Goal: Transaction & Acquisition: Purchase product/service

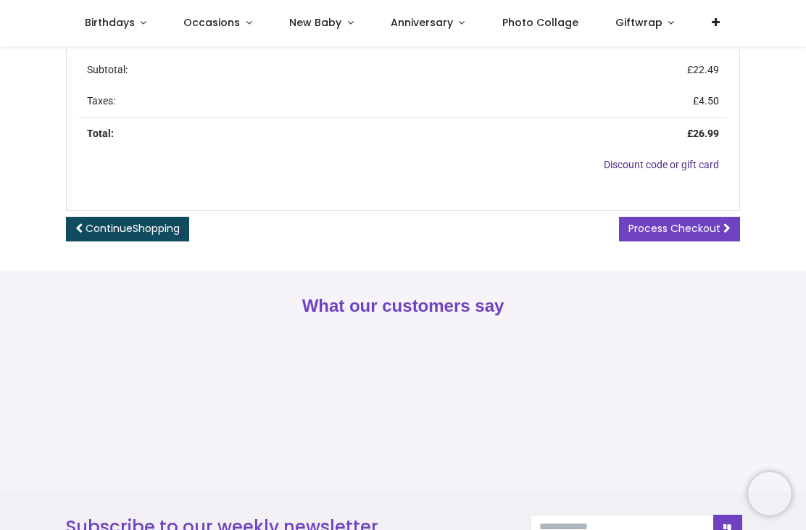
scroll to position [490, 0]
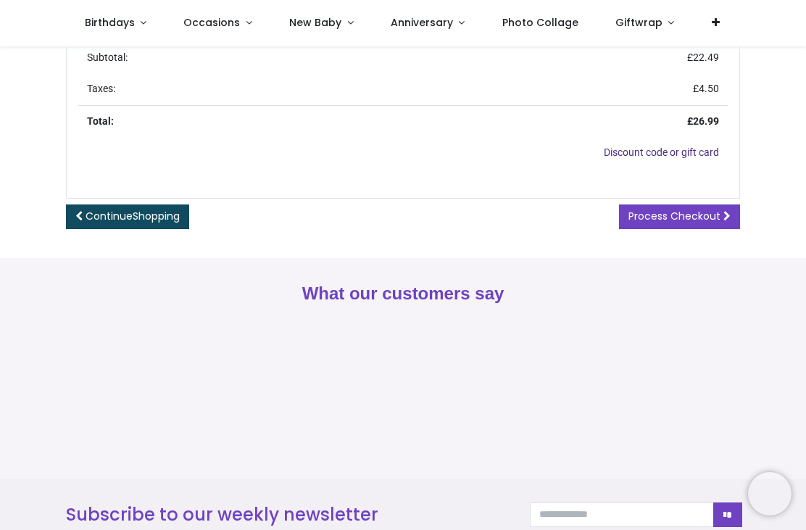
click at [686, 214] on span "Process Checkout" at bounding box center [675, 216] width 92 height 14
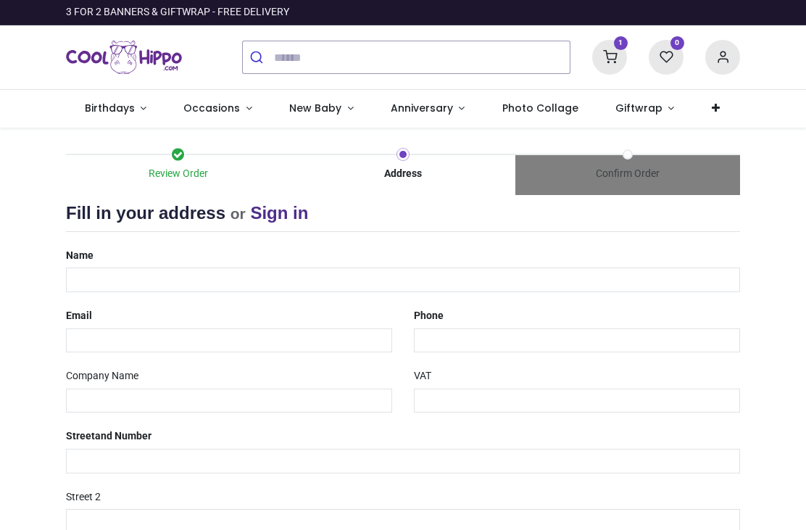
select select "***"
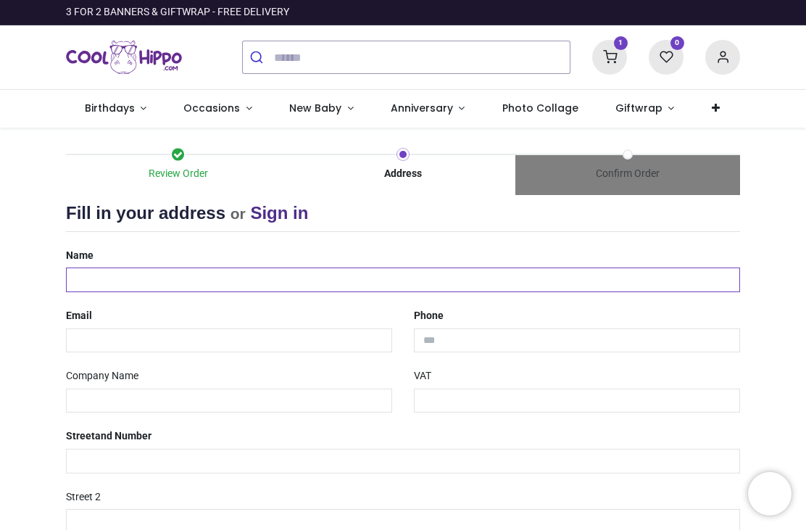
click at [110, 275] on input "text" at bounding box center [403, 280] width 674 height 25
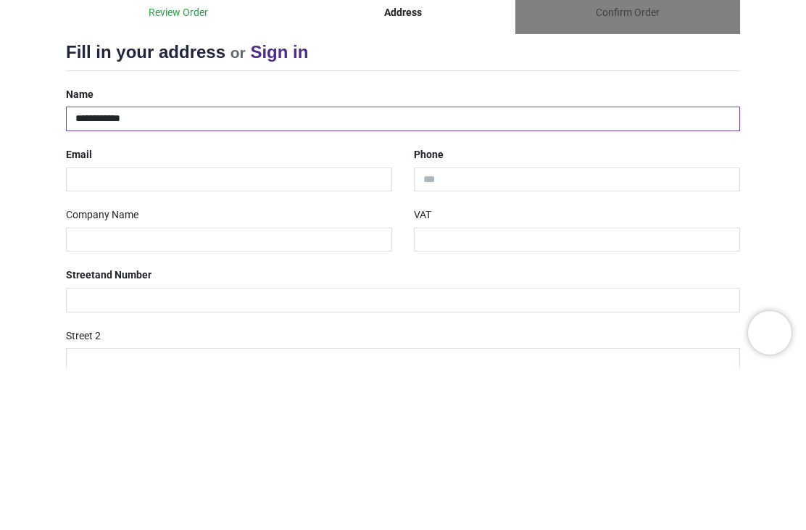
type input "**********"
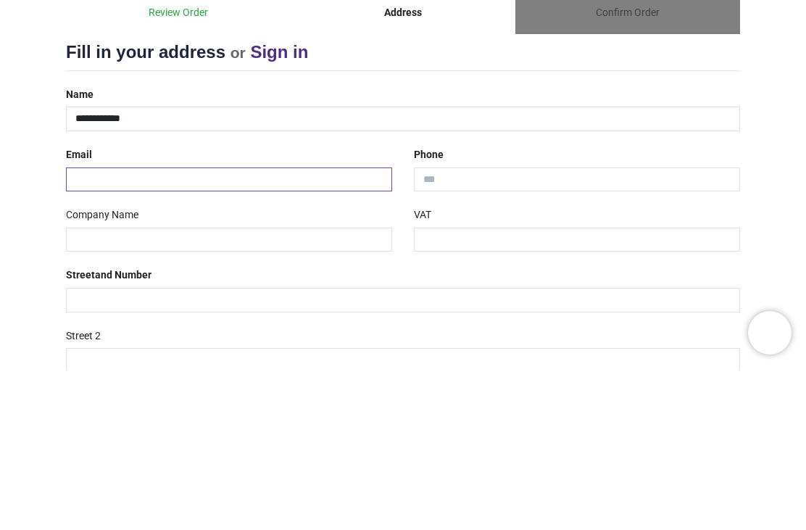
click at [129, 328] on input "email" at bounding box center [229, 340] width 326 height 25
type input "**********"
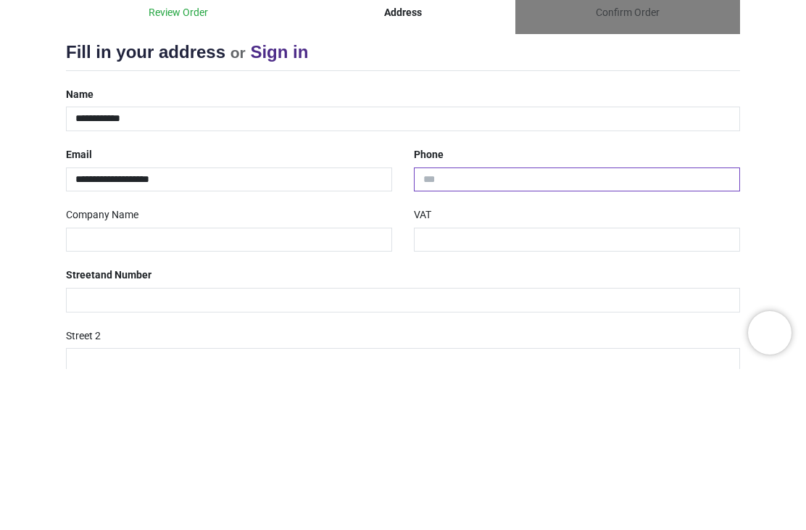
click at [466, 328] on input "tel" at bounding box center [577, 340] width 326 height 25
click at [422, 328] on input "**********" at bounding box center [577, 340] width 326 height 25
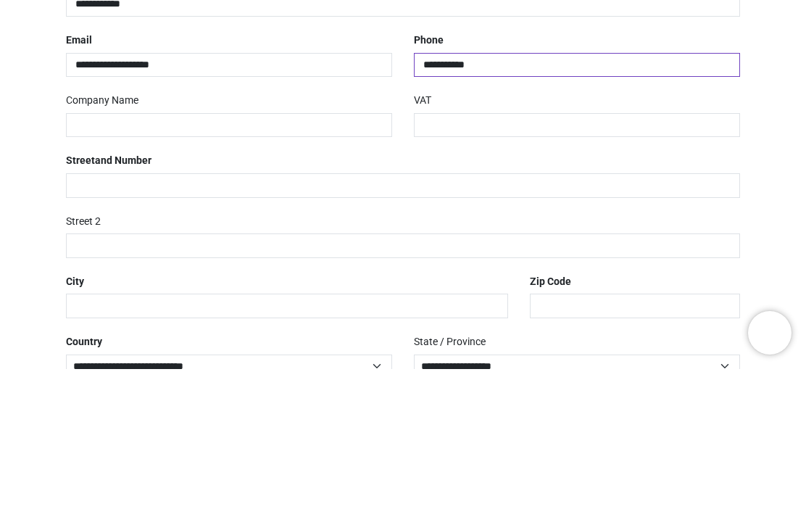
scroll to position [131, 0]
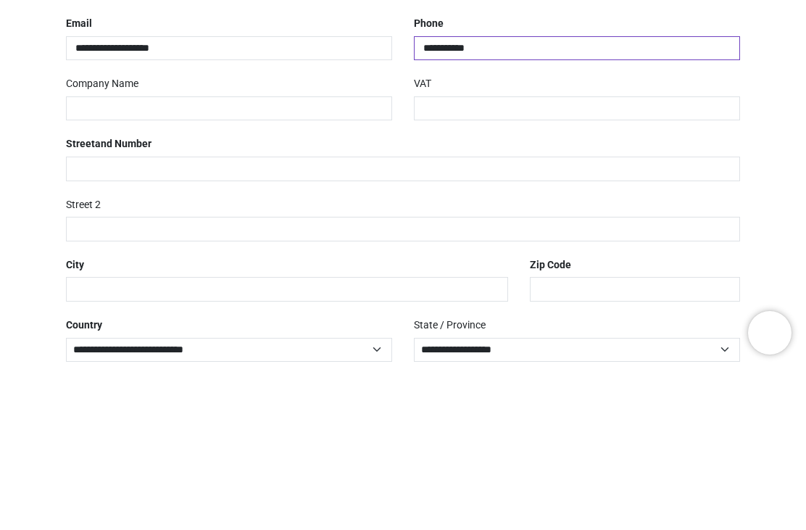
type input "**********"
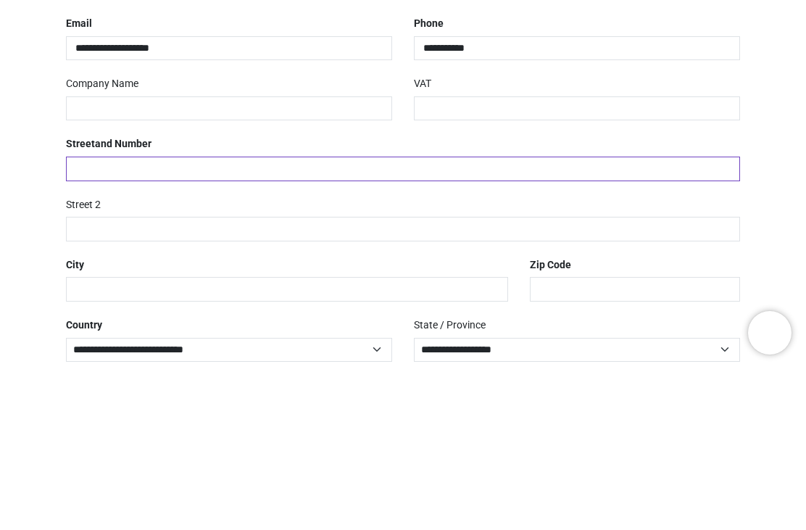
click at [115, 318] on input "text" at bounding box center [403, 330] width 674 height 25
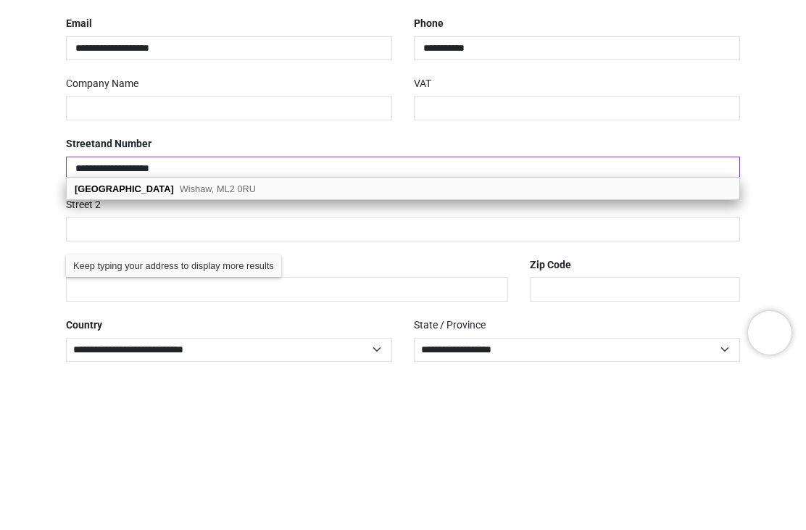
type input "**********"
click at [248, 344] on span "Wishaw, ML2 0RU" at bounding box center [218, 349] width 76 height 11
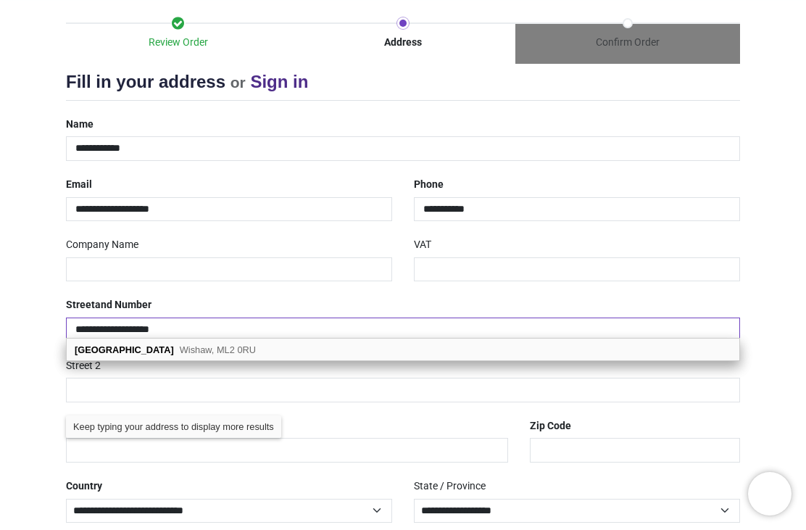
type input "*******"
select select "***"
type input "******"
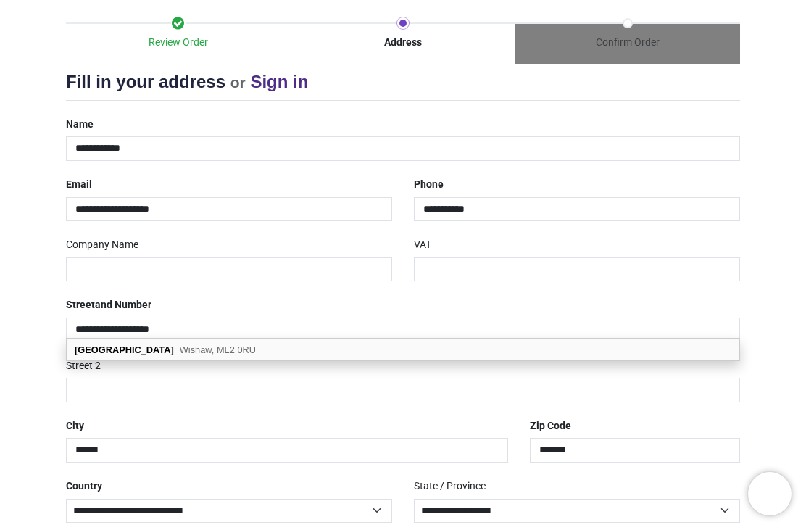
click at [225, 350] on span "Wishaw, ML2 0RU" at bounding box center [218, 349] width 76 height 11
select select "***"
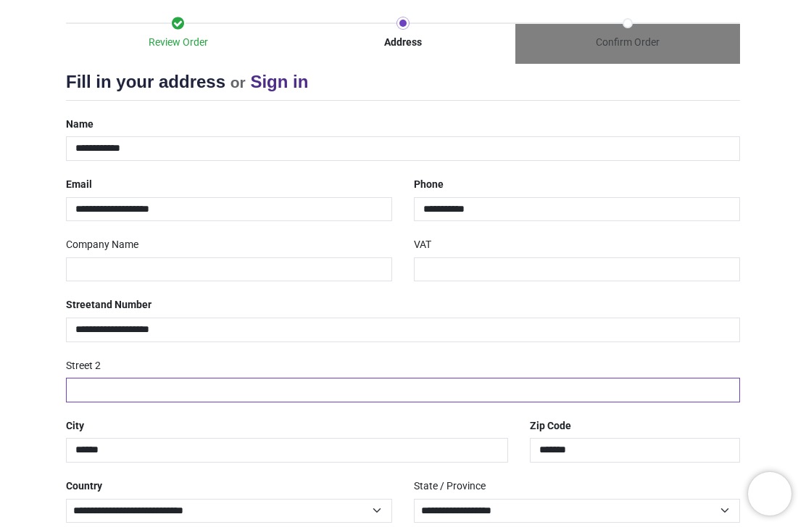
click at [90, 386] on input "text" at bounding box center [403, 390] width 674 height 25
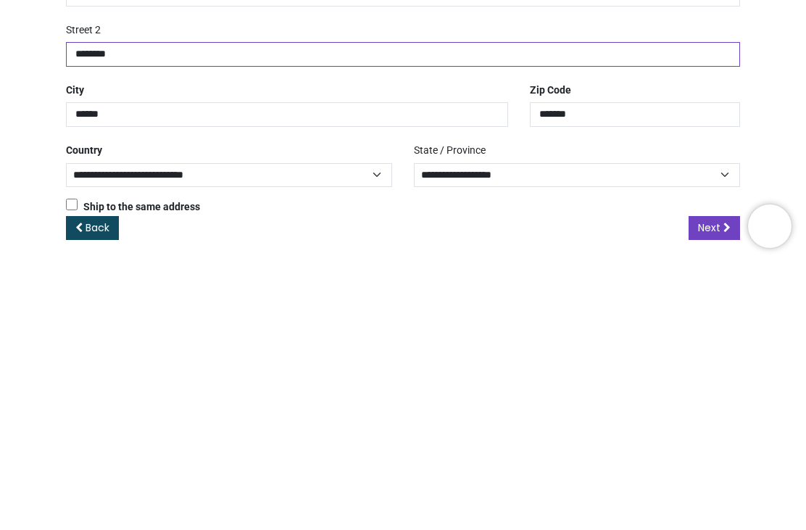
scroll to position [199, 0]
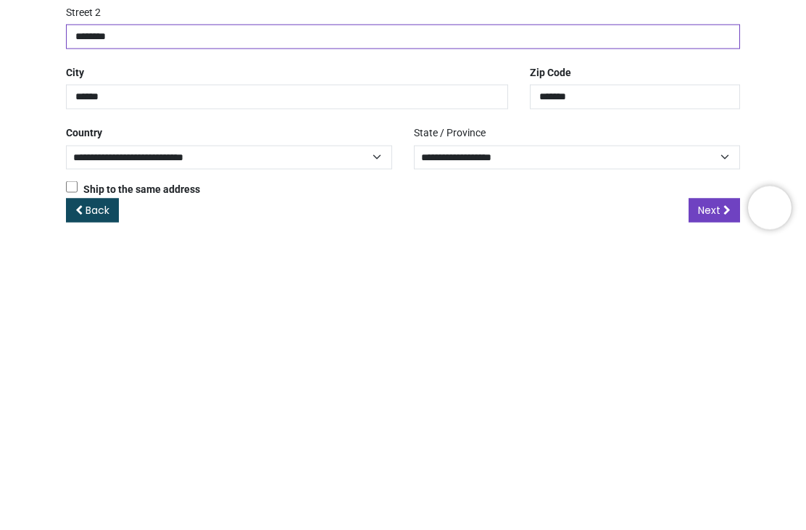
type input "********"
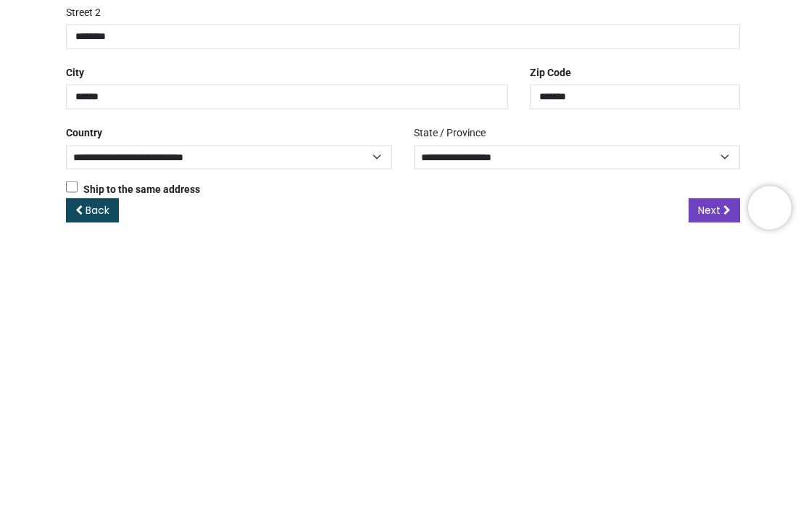
click at [722, 431] on select "**********" at bounding box center [577, 443] width 326 height 24
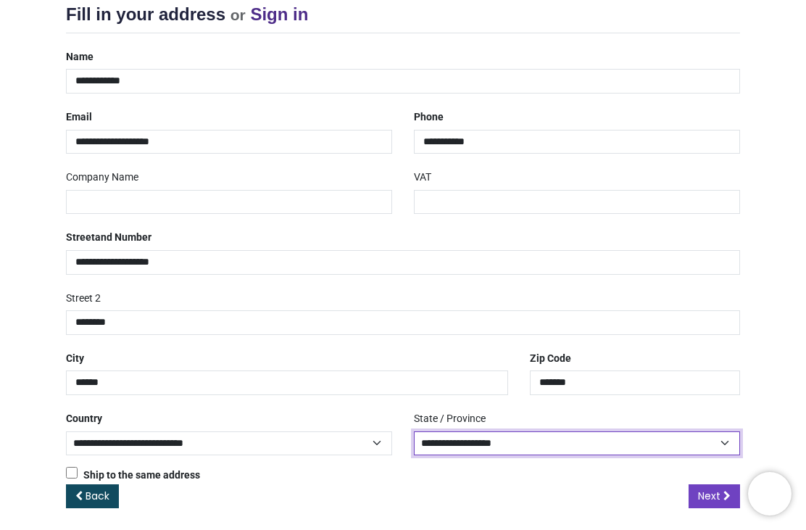
select select "***"
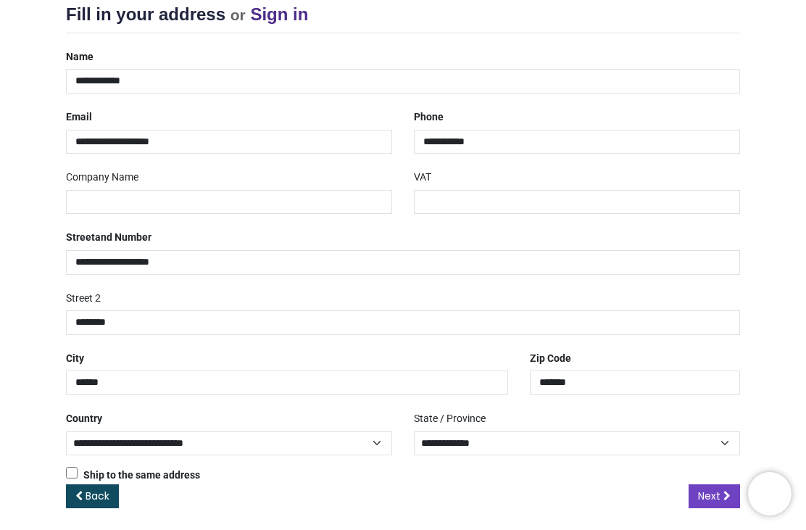
click at [718, 492] on span "Next" at bounding box center [709, 496] width 22 height 14
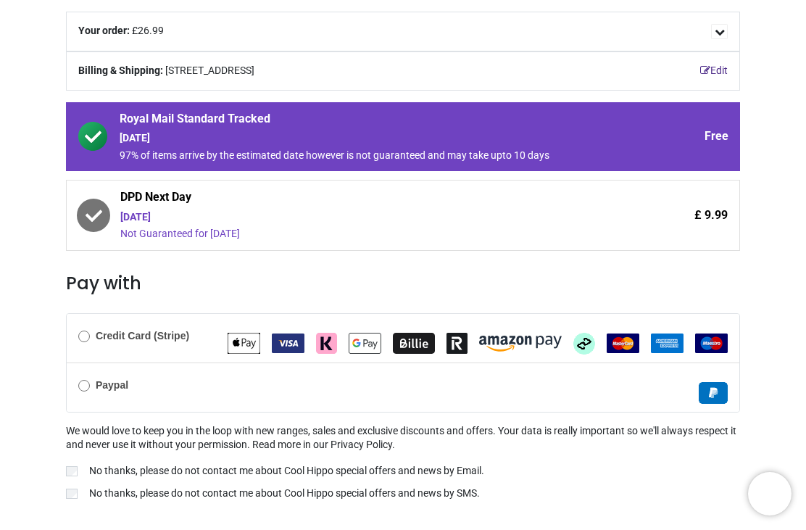
scroll to position [186, 0]
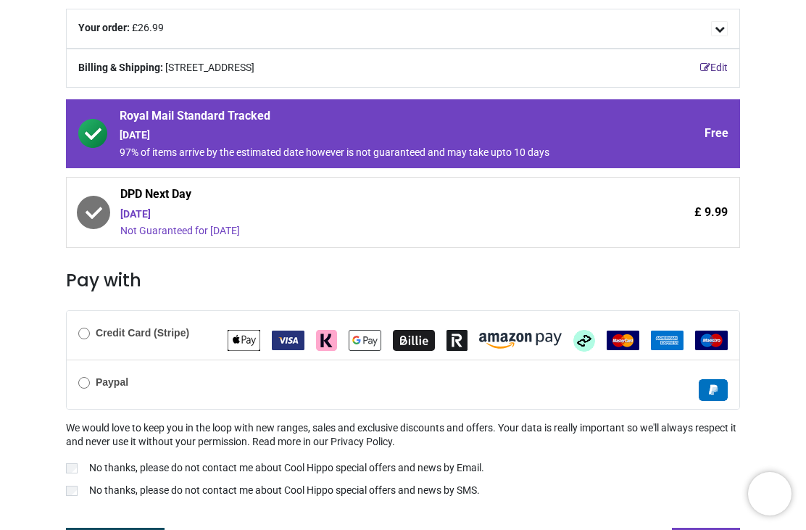
click at [80, 341] on div "Credit Card (Stripe)" at bounding box center [403, 335] width 673 height 49
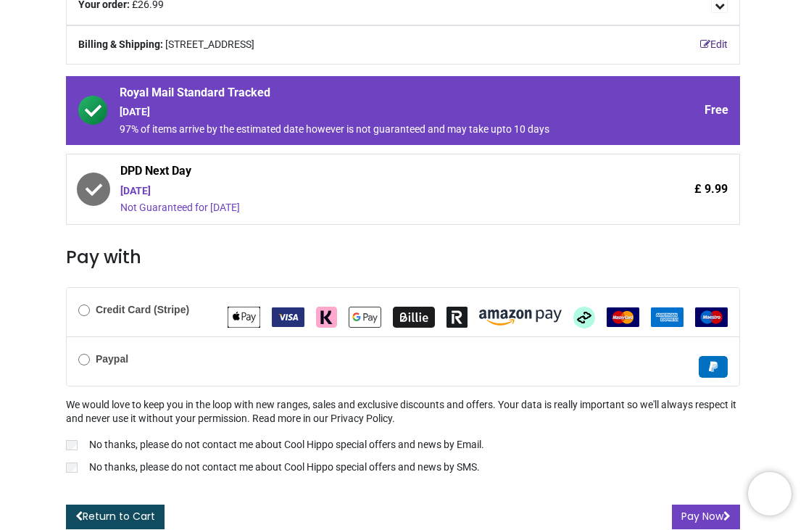
scroll to position [208, 0]
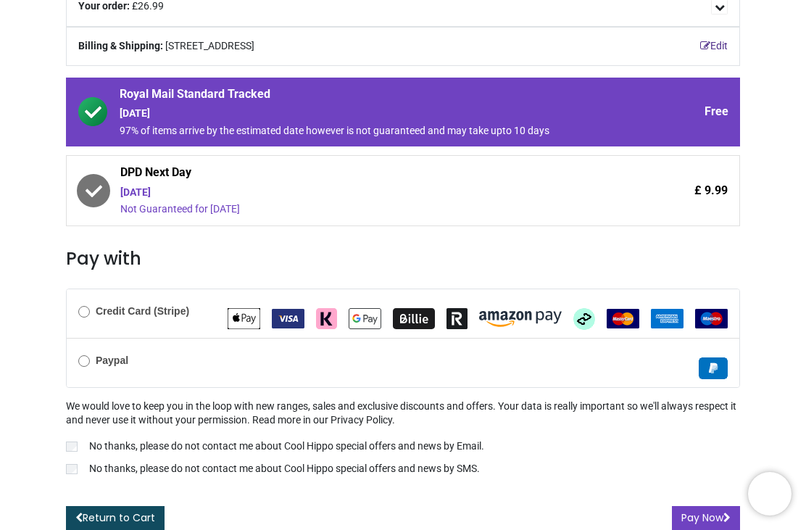
click at [708, 519] on button "Pay Now" at bounding box center [706, 518] width 68 height 25
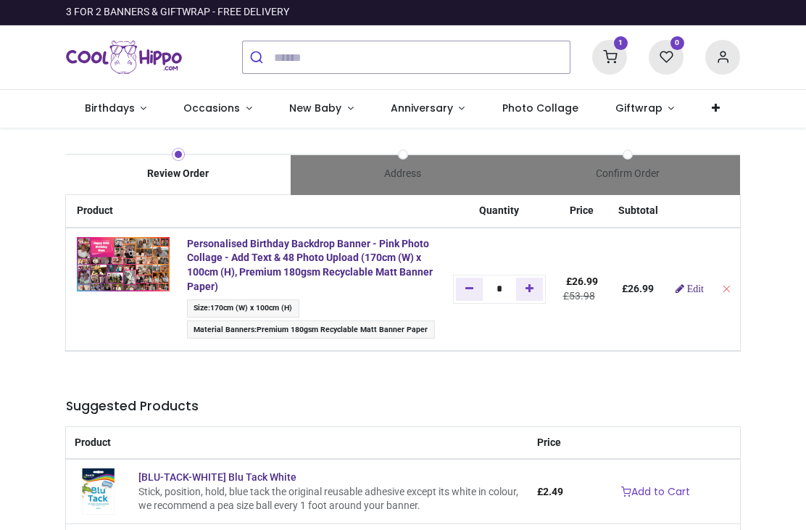
click at [703, 291] on span "Edit" at bounding box center [695, 288] width 17 height 10
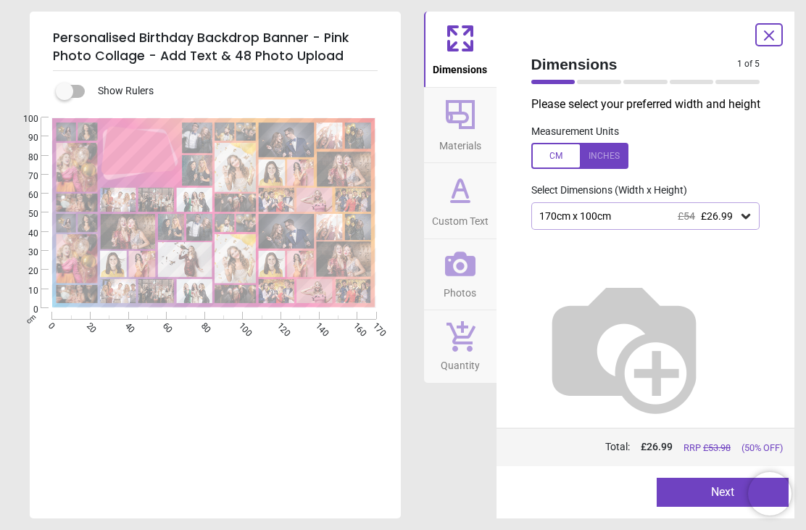
type textarea "**********"
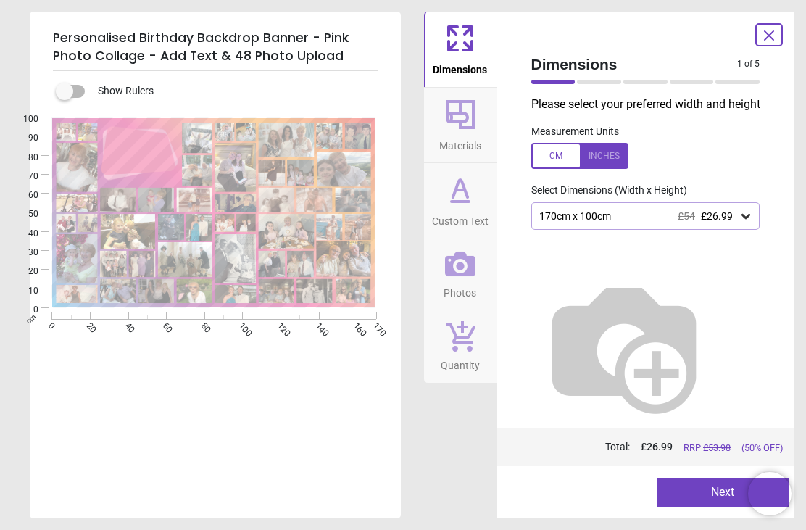
click at [463, 286] on span "Photos" at bounding box center [460, 290] width 33 height 22
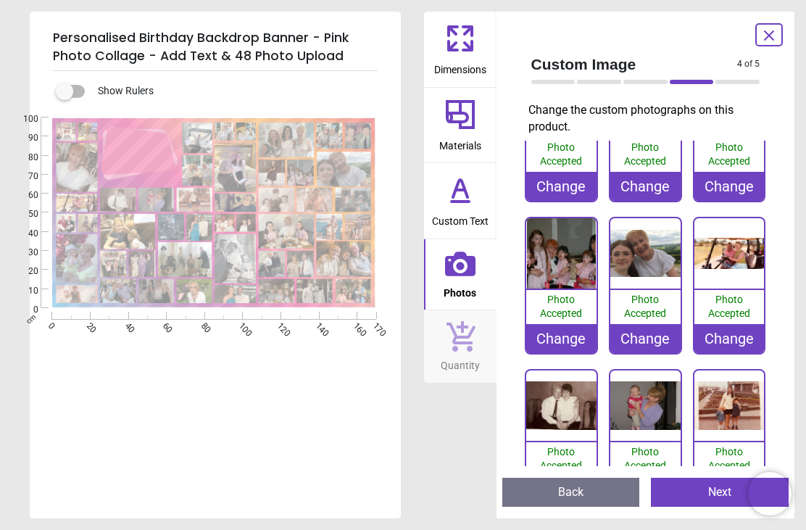
scroll to position [555, 0]
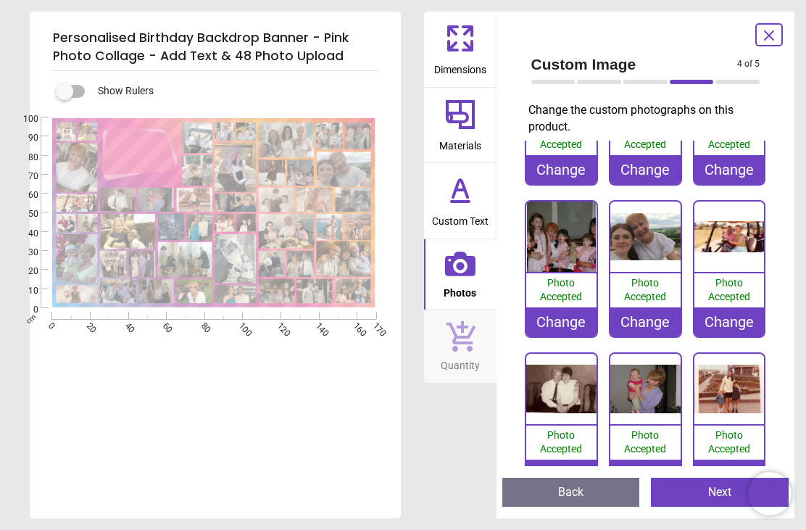
click at [655, 320] on div "Change" at bounding box center [645, 321] width 70 height 29
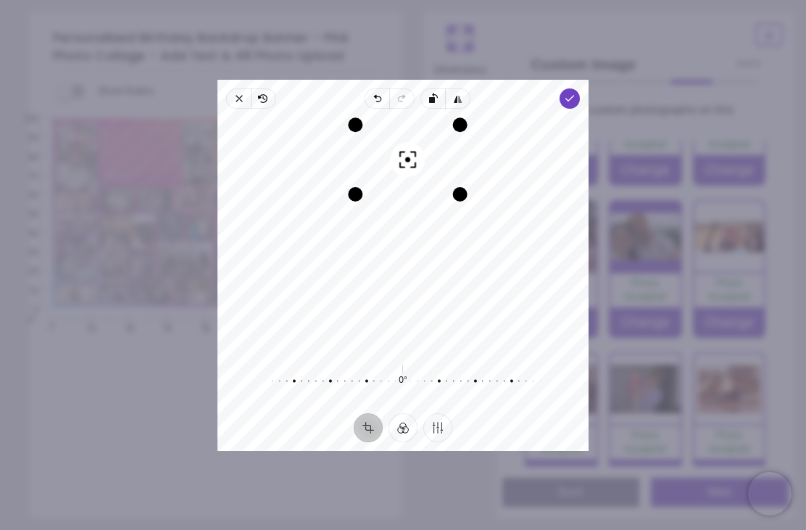
click at [576, 93] on icon "button" at bounding box center [570, 99] width 12 height 12
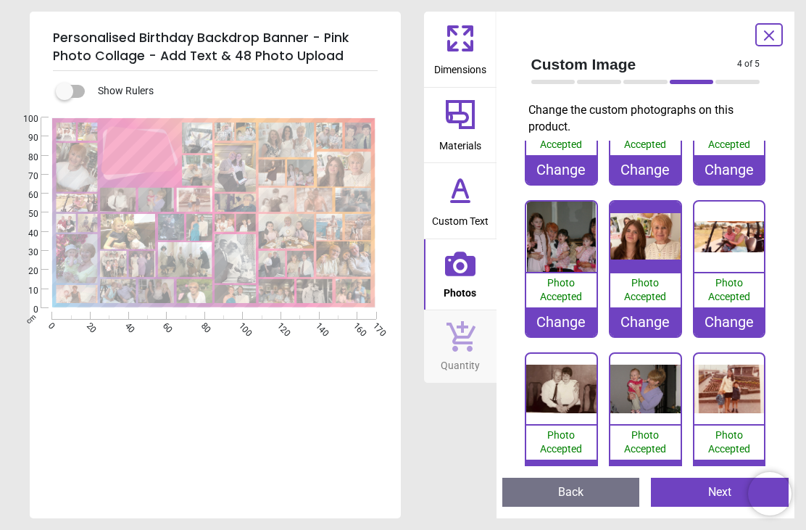
click at [709, 492] on button "Next" at bounding box center [720, 492] width 138 height 29
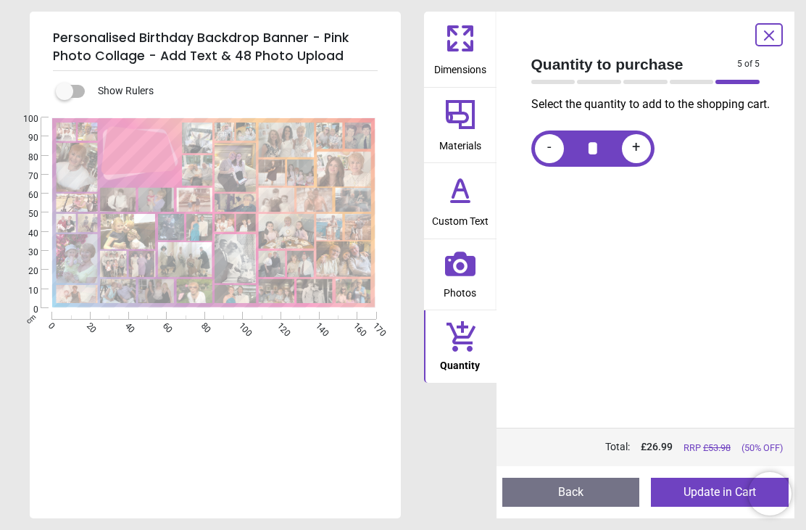
click at [597, 492] on button "Back" at bounding box center [571, 492] width 138 height 29
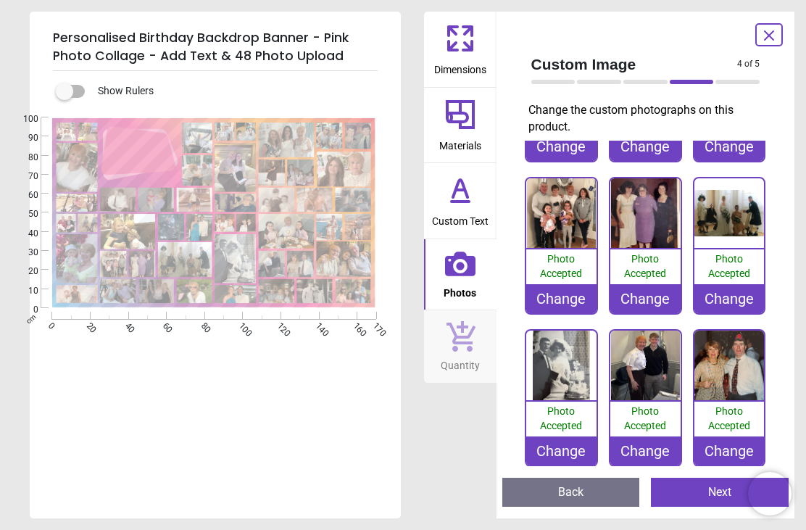
scroll to position [1668, 0]
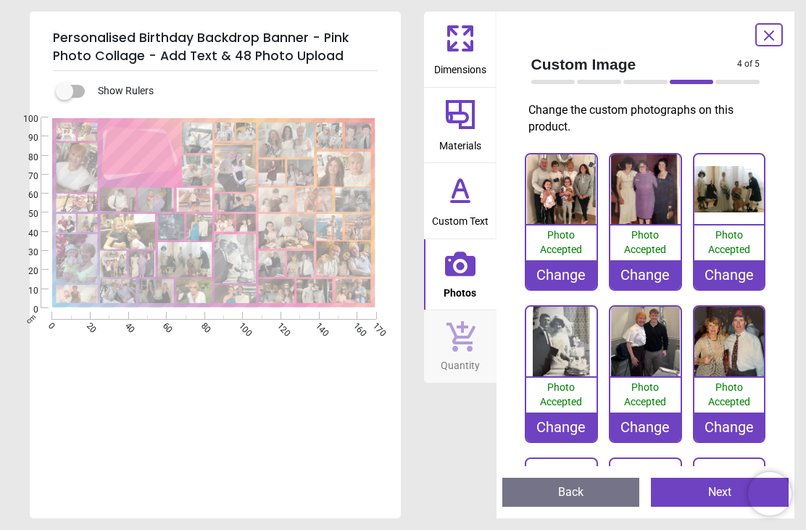
click at [574, 422] on div "Change" at bounding box center [561, 427] width 70 height 29
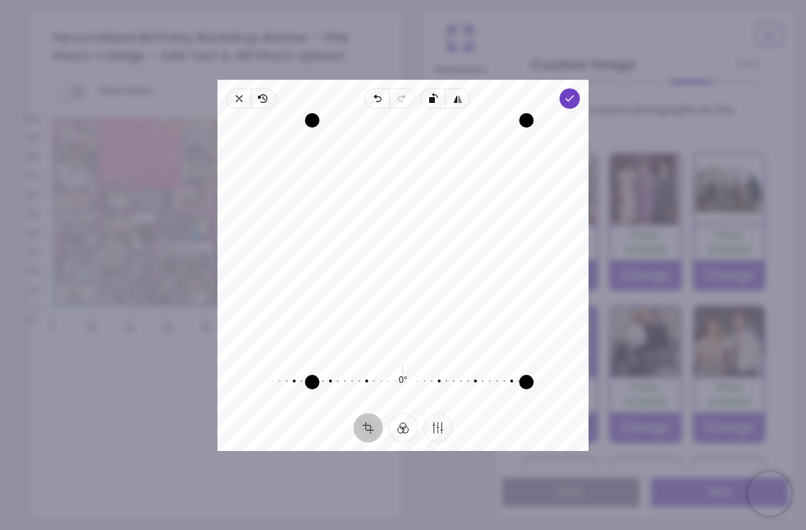
click at [580, 88] on span "Done" at bounding box center [570, 98] width 20 height 20
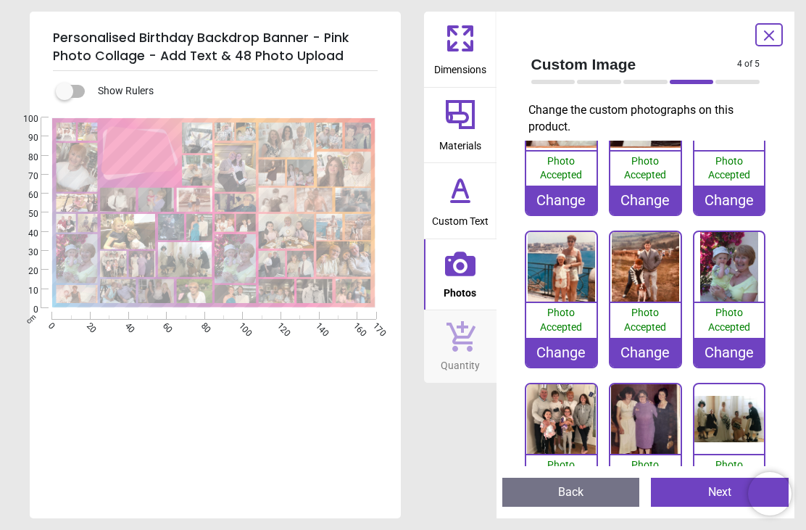
scroll to position [1485, 0]
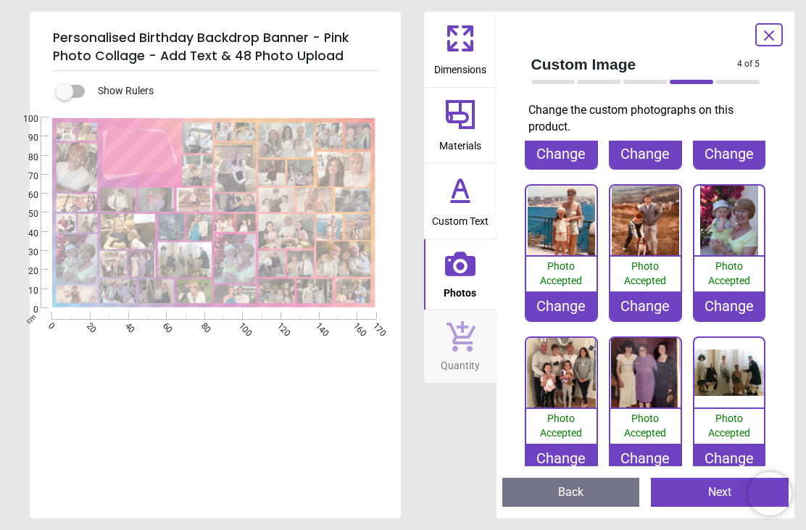
click at [732, 300] on div "Change" at bounding box center [730, 305] width 70 height 29
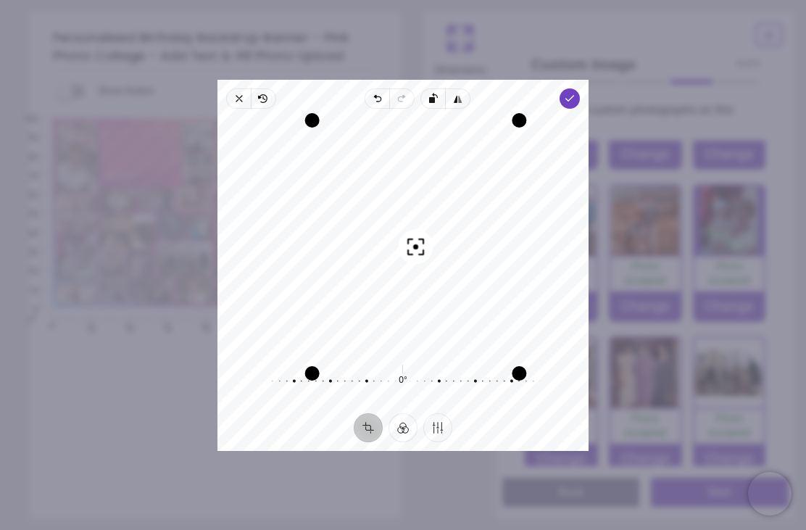
click at [576, 93] on icon "button" at bounding box center [570, 99] width 12 height 12
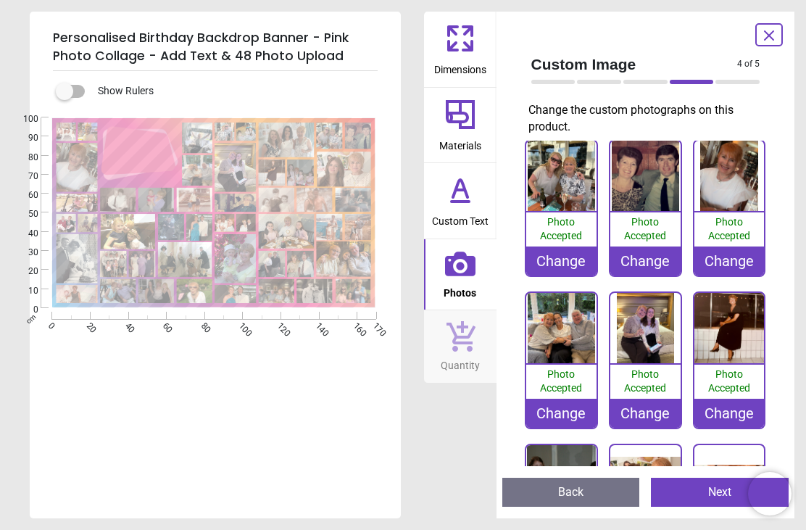
scroll to position [302, 0]
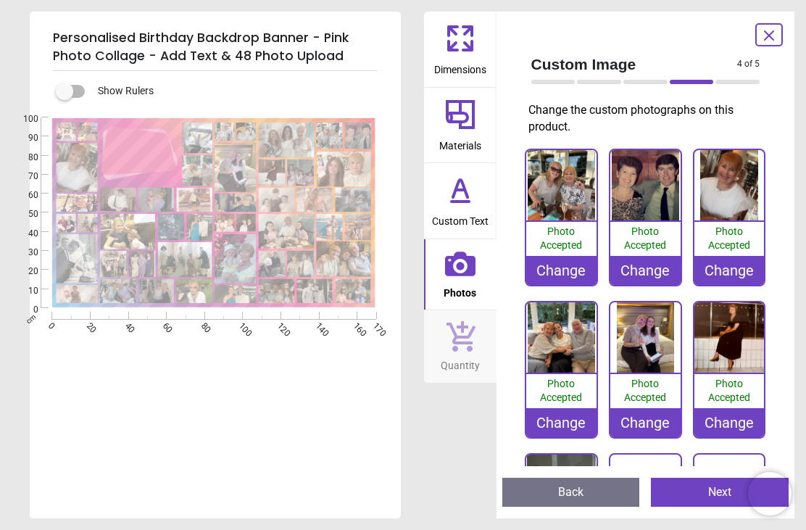
click at [653, 425] on div "Change" at bounding box center [645, 422] width 70 height 29
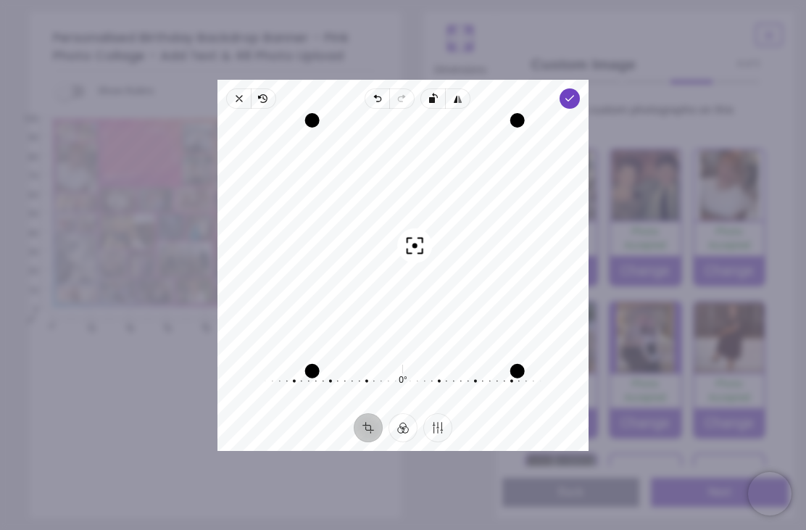
click at [580, 88] on span "Done" at bounding box center [570, 98] width 20 height 20
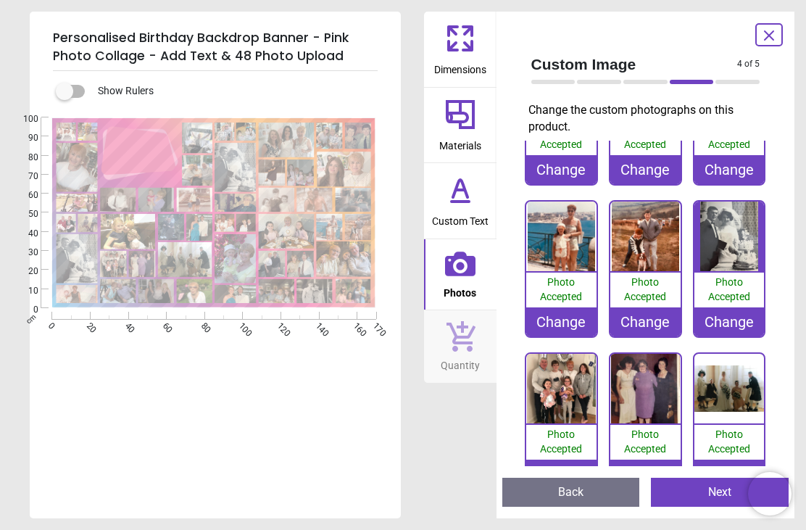
scroll to position [1475, 0]
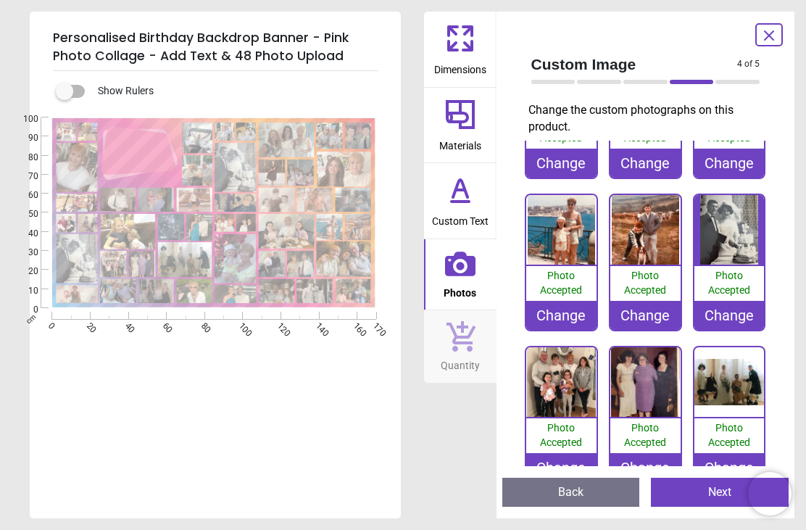
click at [736, 314] on div "Change" at bounding box center [730, 315] width 70 height 29
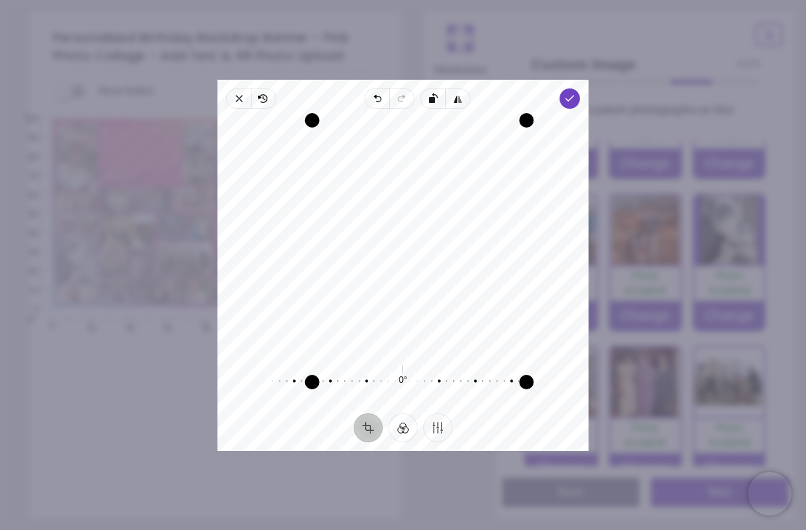
click at [580, 88] on span "Done" at bounding box center [570, 98] width 20 height 20
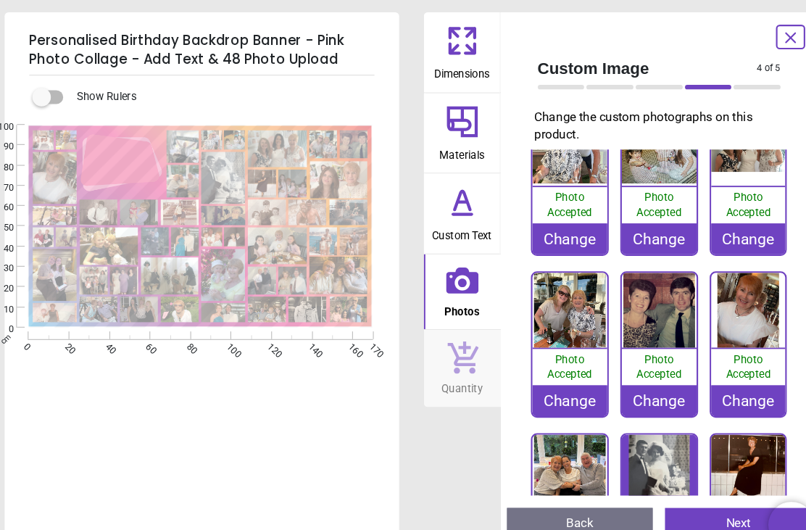
scroll to position [202, 0]
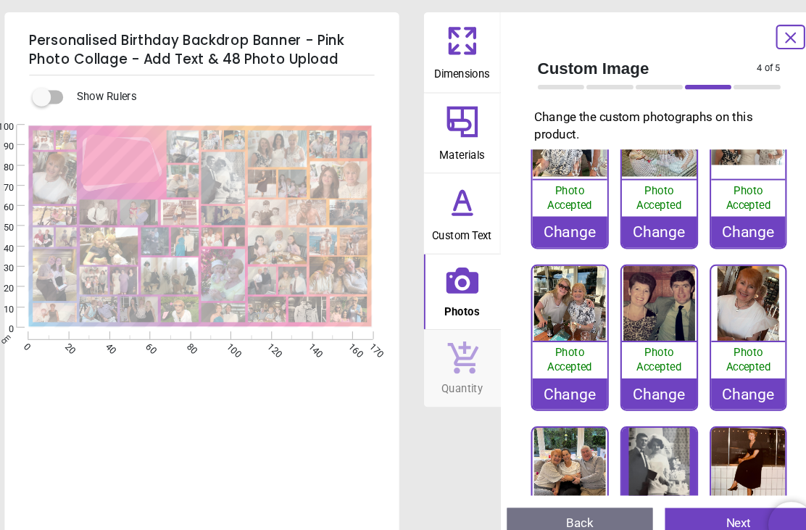
click at [546, 371] on div "Change" at bounding box center [561, 370] width 70 height 29
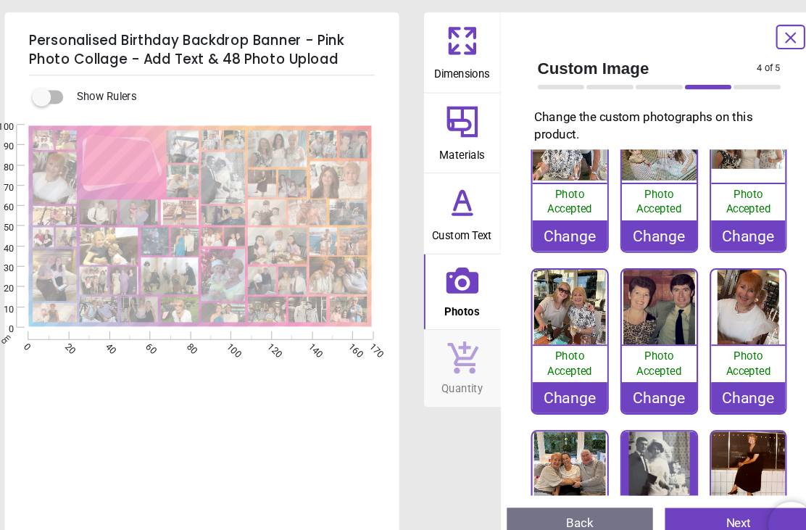
scroll to position [207, 0]
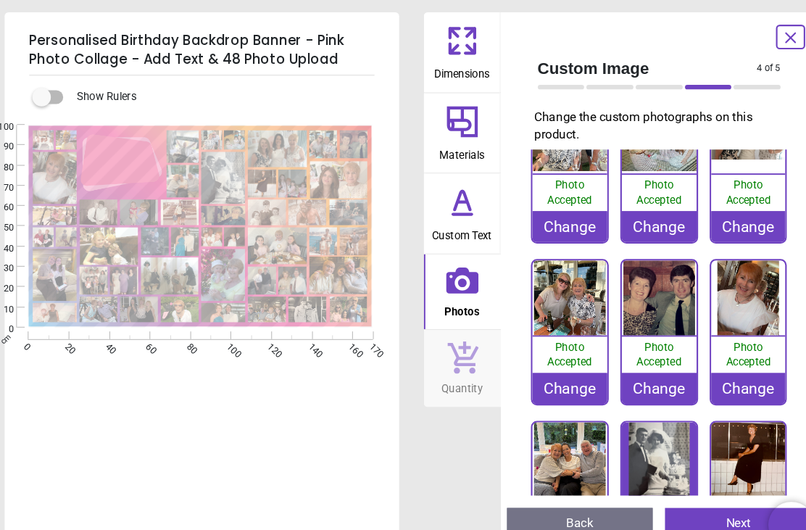
click at [551, 367] on div "Change" at bounding box center [561, 365] width 70 height 29
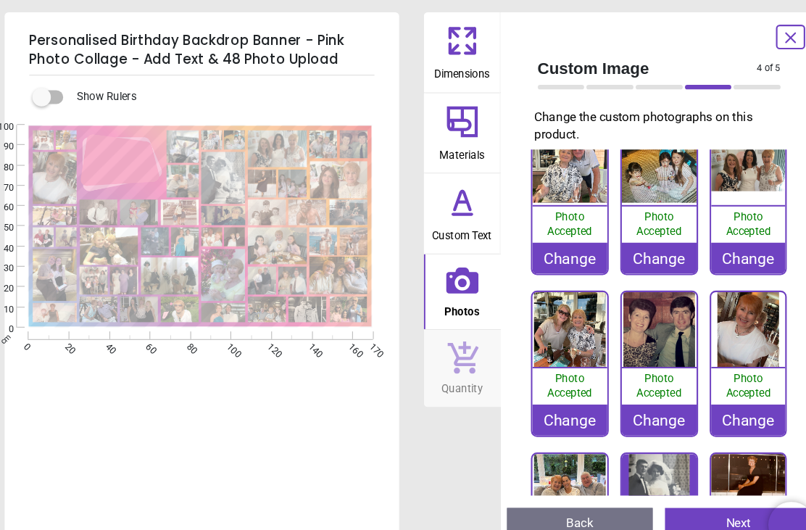
scroll to position [196, 0]
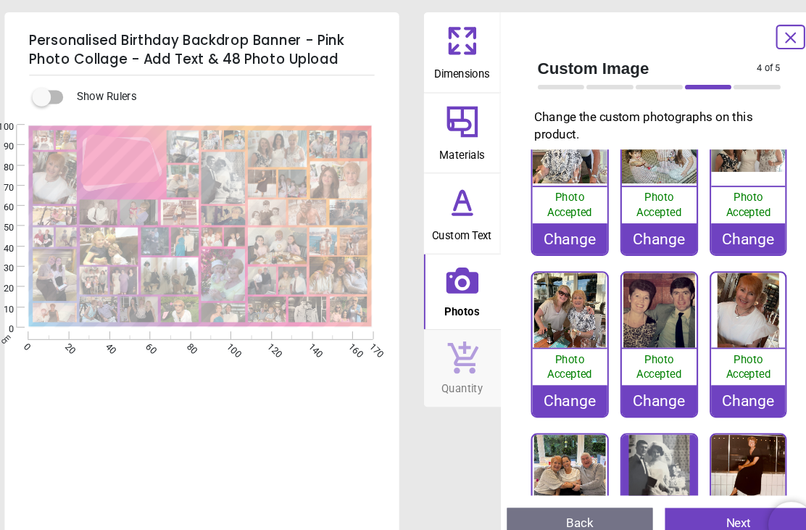
click at [547, 376] on div "Change" at bounding box center [561, 376] width 70 height 29
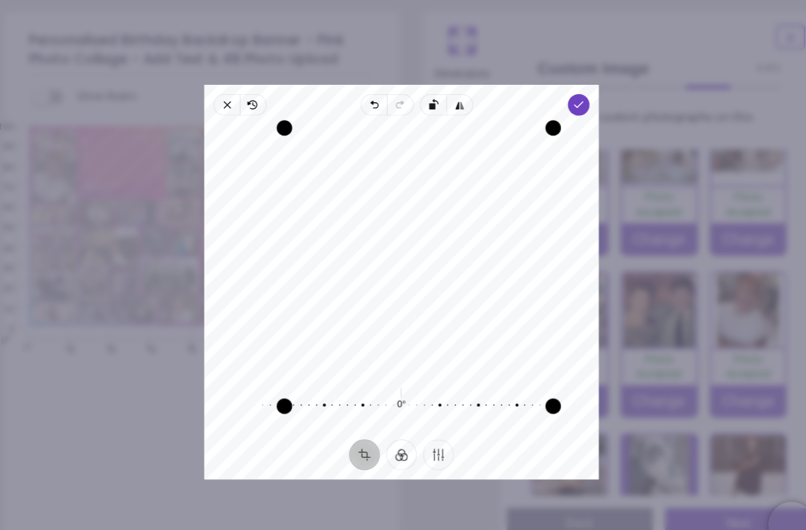
click at [565, 93] on icon "button" at bounding box center [570, 99] width 12 height 12
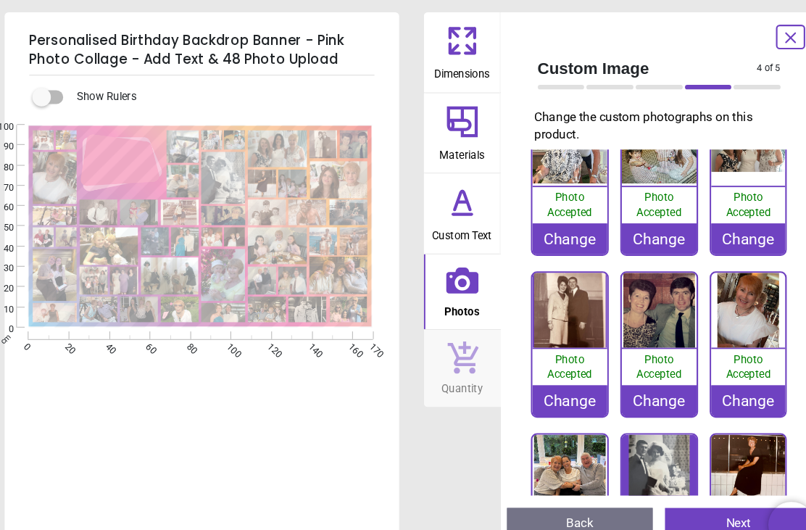
click at [553, 376] on div "Change" at bounding box center [561, 376] width 70 height 29
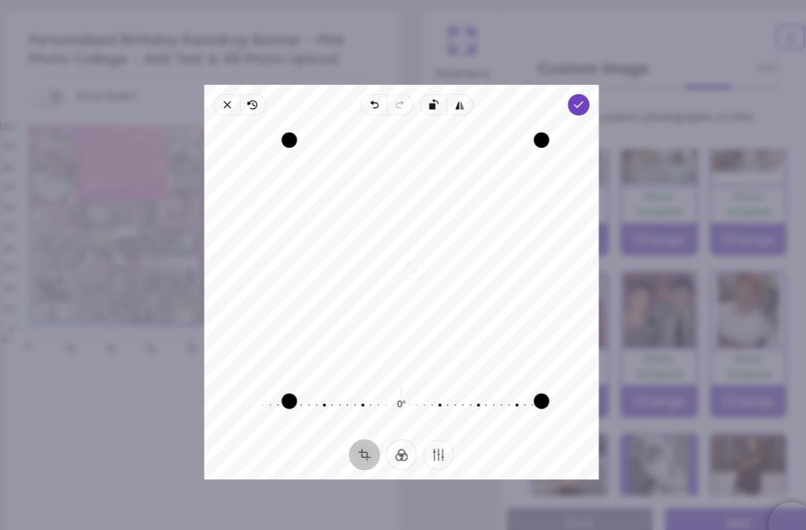
click at [528, 124] on div "Drag corner tr" at bounding box center [535, 131] width 14 height 14
click at [564, 93] on icon "button" at bounding box center [570, 99] width 12 height 12
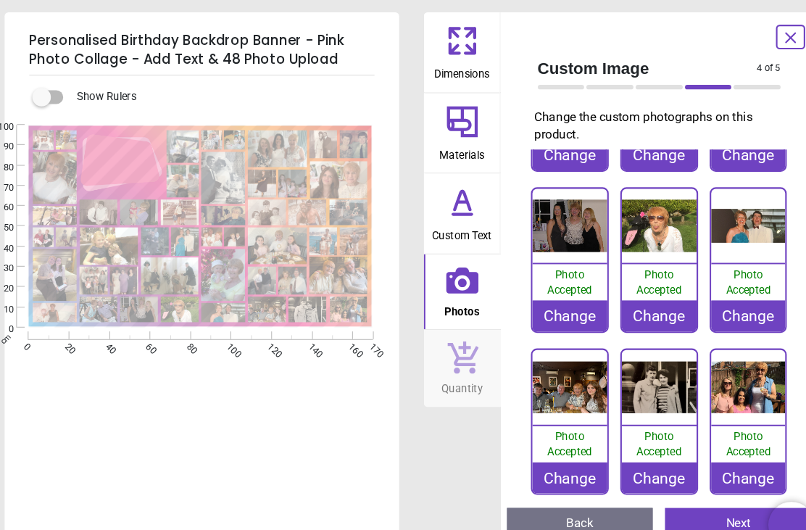
scroll to position [2101, 0]
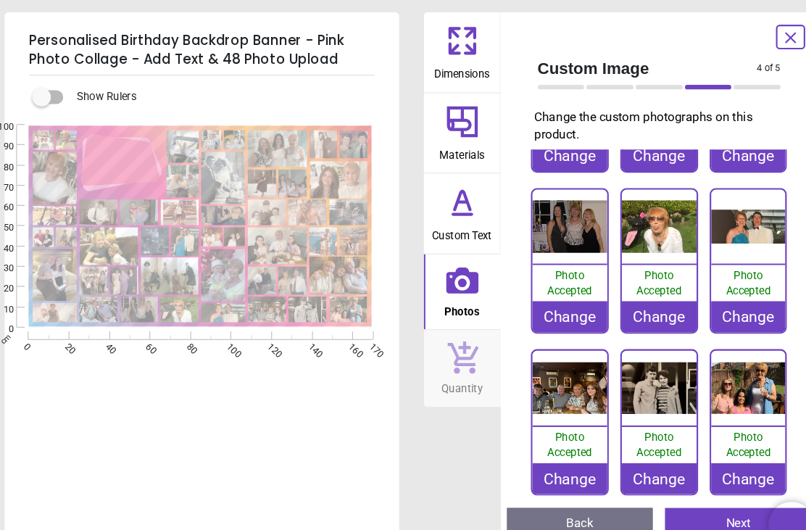
click at [712, 437] on div "Change" at bounding box center [730, 450] width 70 height 29
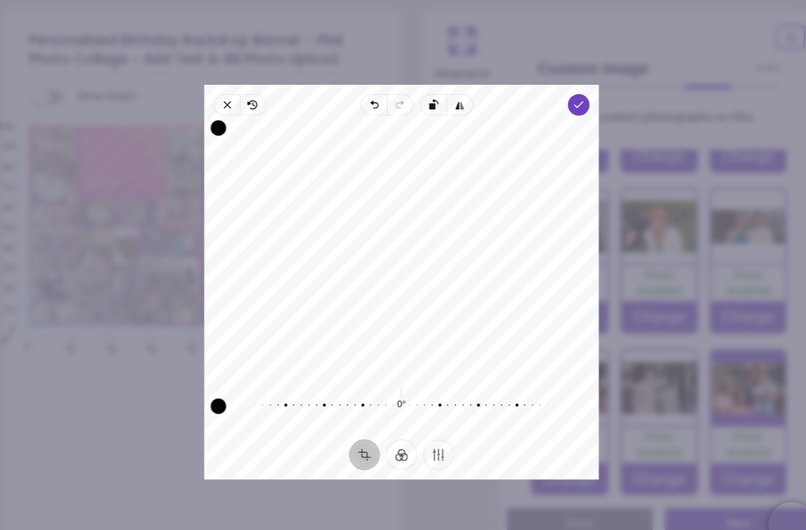
click at [564, 93] on icon "button" at bounding box center [570, 99] width 12 height 12
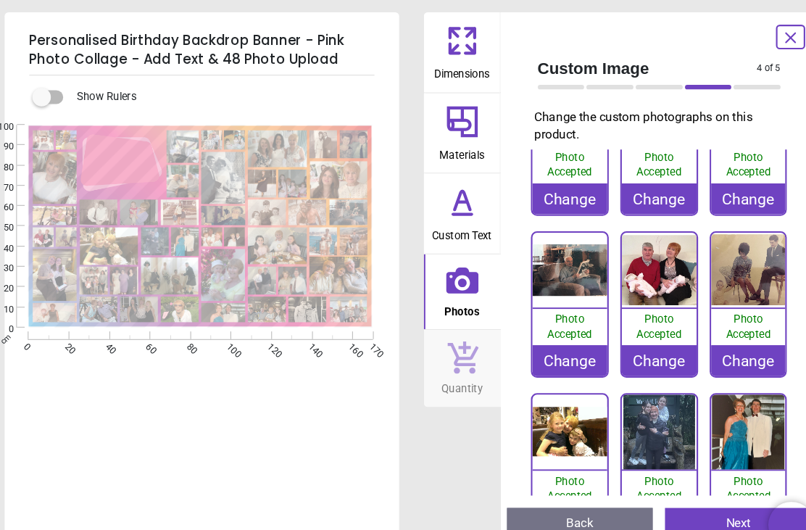
scroll to position [1006, 0]
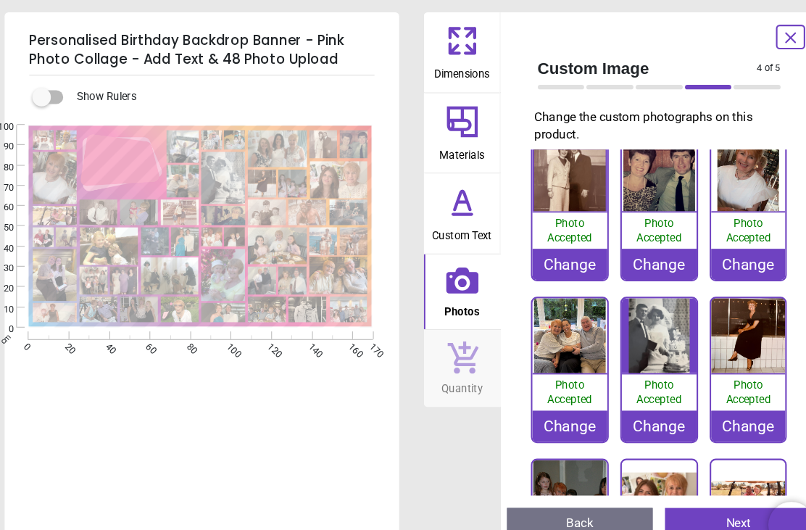
scroll to position [316, 0]
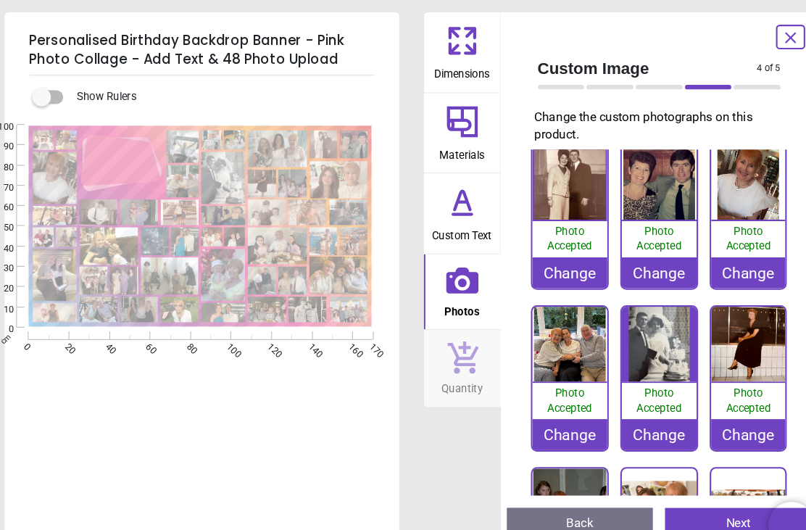
click at [544, 408] on div "Change" at bounding box center [561, 408] width 70 height 29
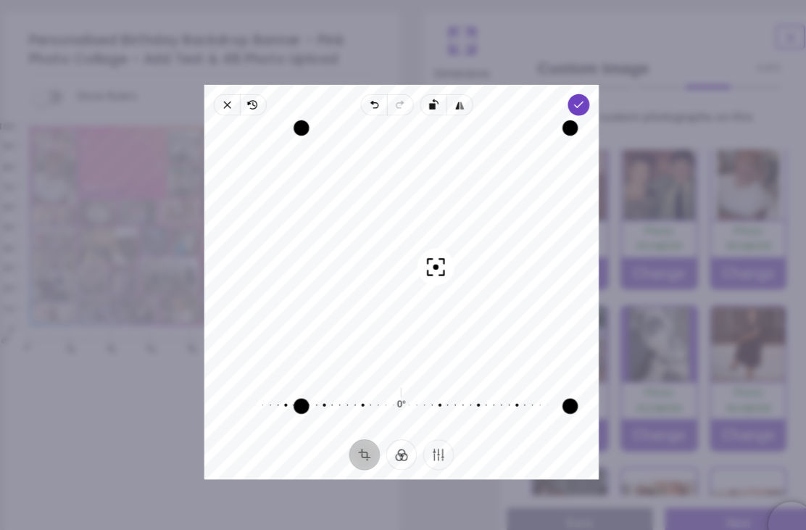
click at [564, 93] on icon "button" at bounding box center [570, 99] width 12 height 12
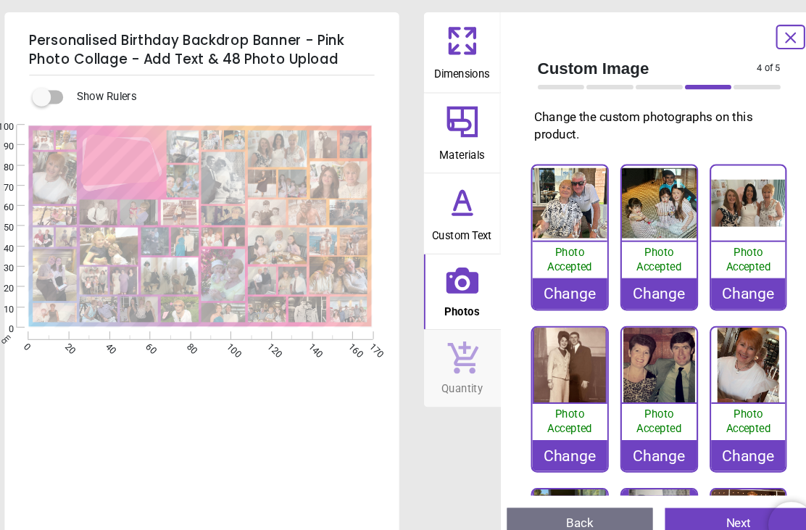
scroll to position [125, 0]
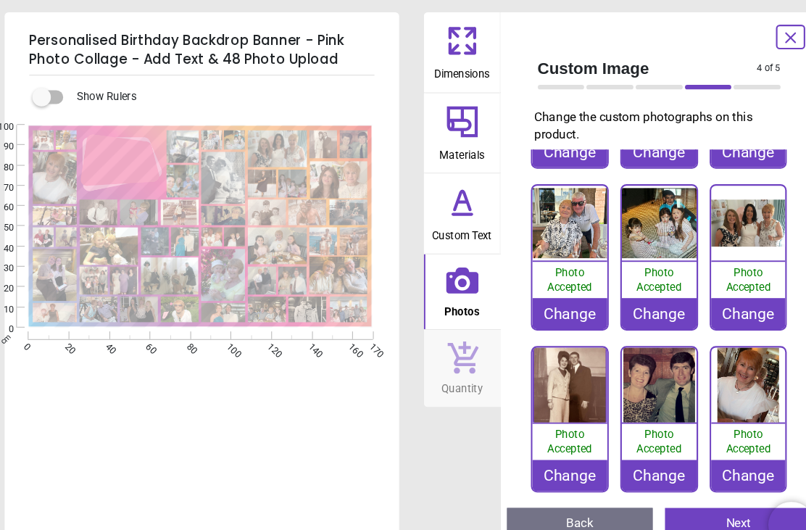
click at [629, 293] on div "Change" at bounding box center [645, 295] width 70 height 29
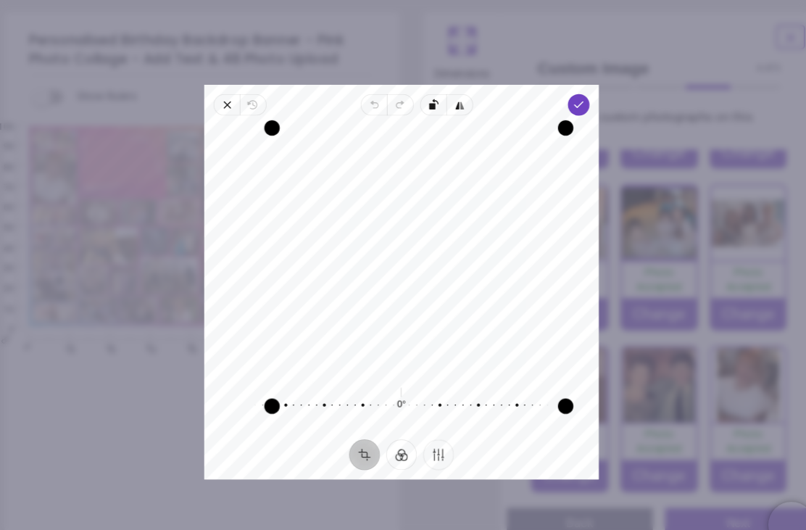
click at [568, 88] on span "Done" at bounding box center [570, 98] width 20 height 20
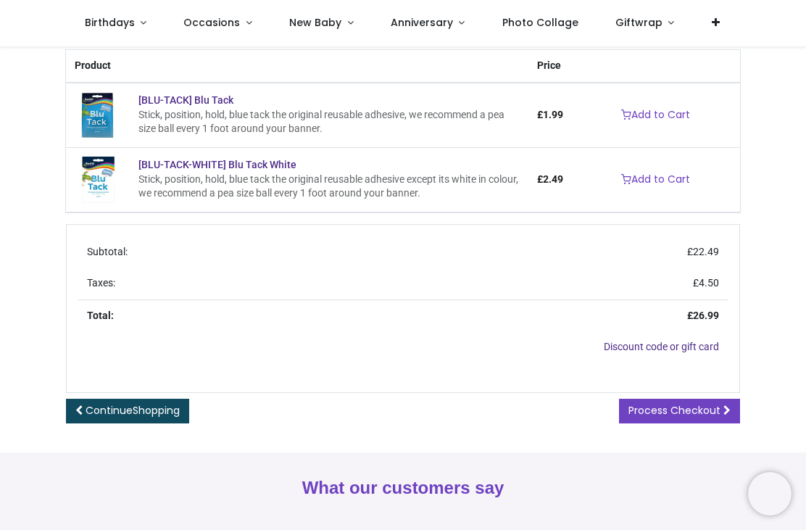
scroll to position [297, 0]
click at [687, 407] on span "Process Checkout" at bounding box center [675, 409] width 92 height 14
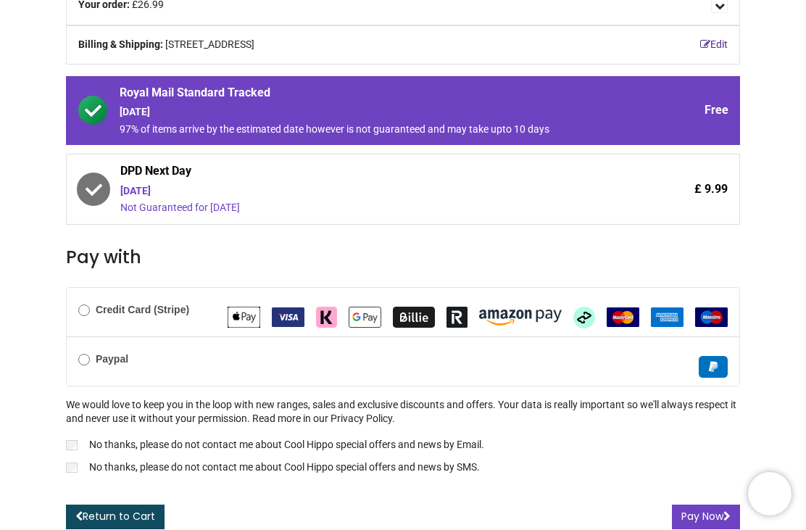
scroll to position [208, 0]
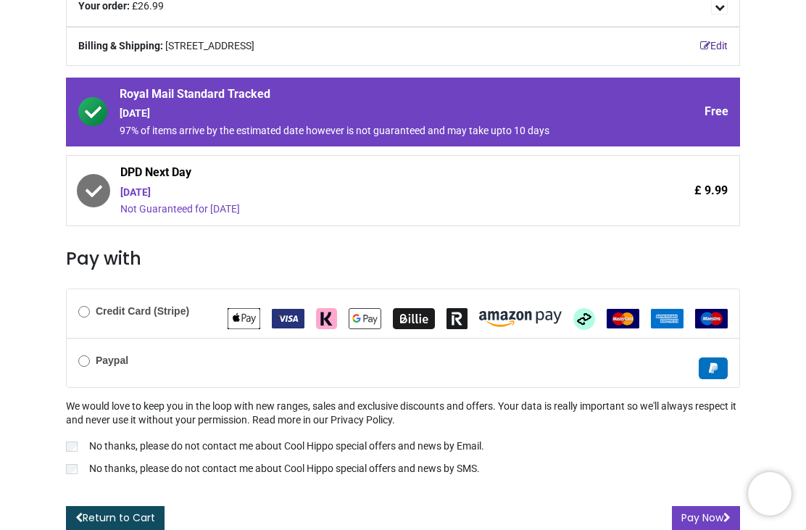
click at [710, 515] on button "Pay Now" at bounding box center [706, 518] width 68 height 25
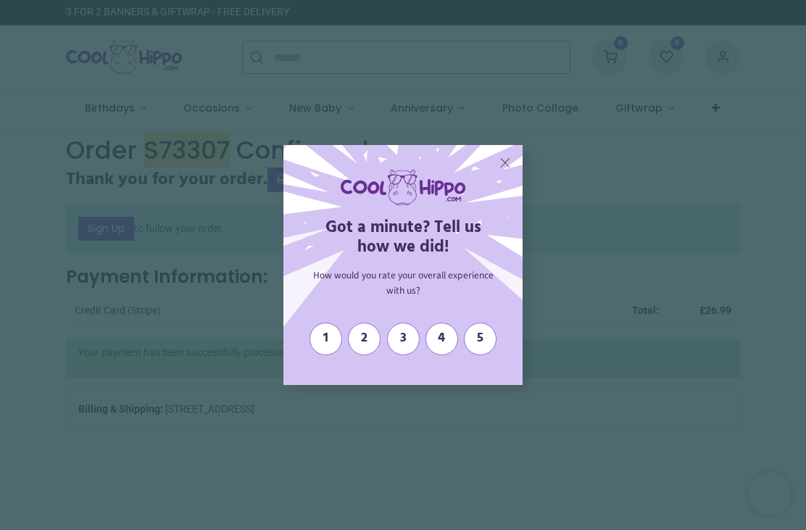
click at [485, 347] on span "5" at bounding box center [480, 339] width 20 height 16
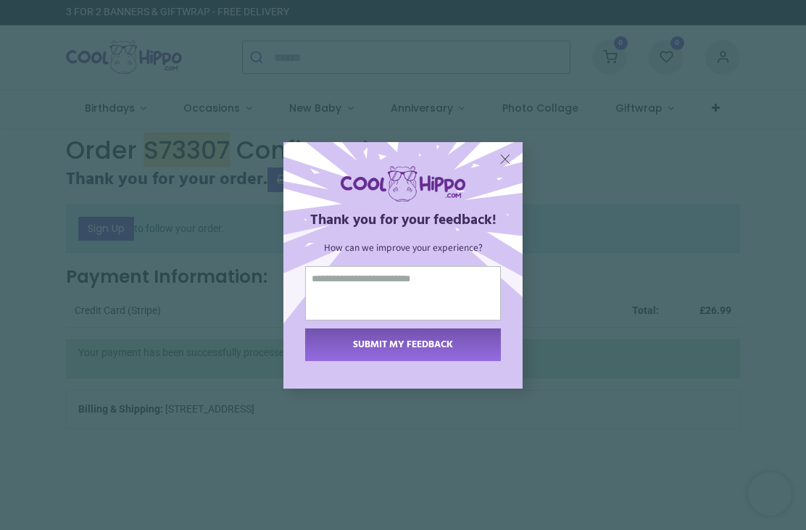
click at [336, 307] on textarea at bounding box center [403, 293] width 196 height 54
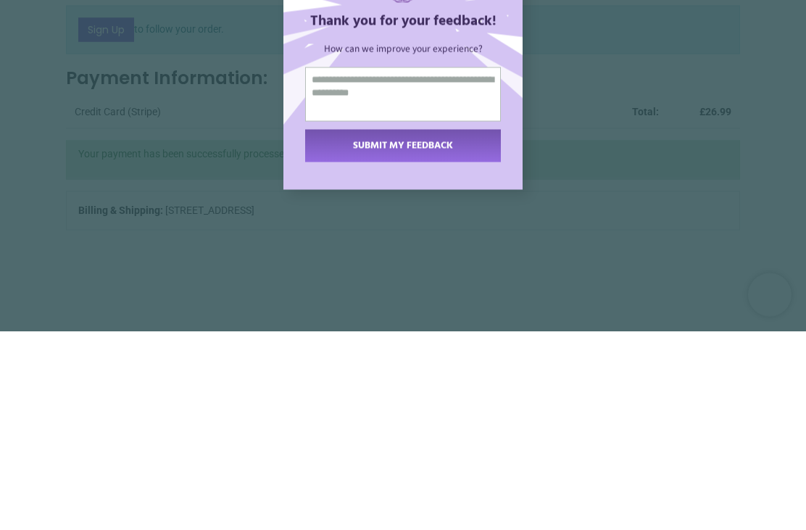
type textarea "**********"
click at [424, 337] on span "SUBMIT MY FEEDBACK" at bounding box center [403, 344] width 100 height 15
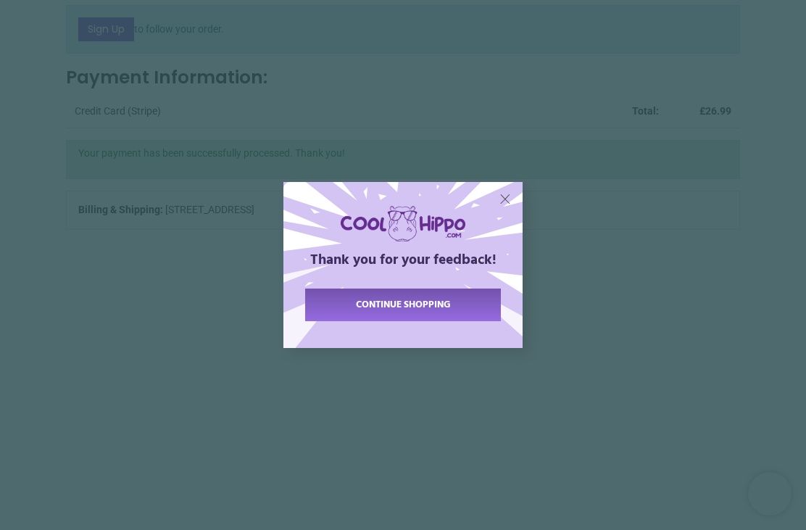
click at [439, 312] on span "continue shopping" at bounding box center [403, 304] width 95 height 15
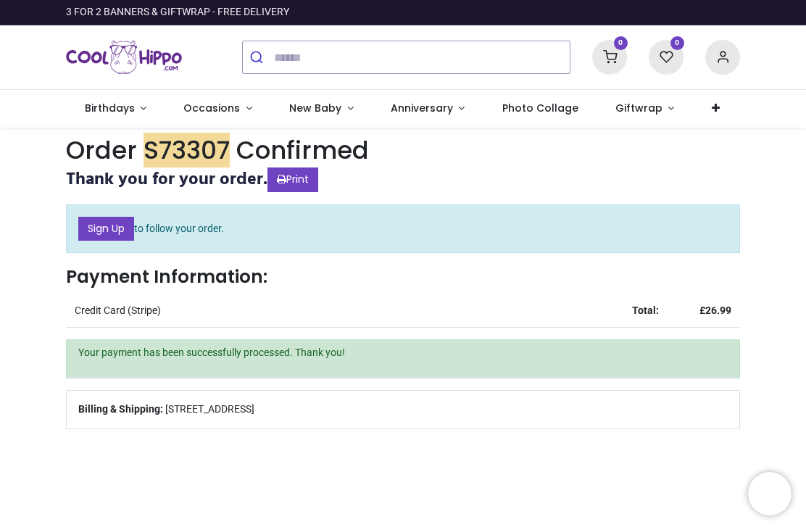
scroll to position [0, 0]
